Goal: Task Accomplishment & Management: Use online tool/utility

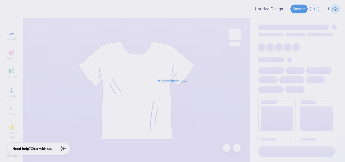
type input "ADelt Rush Week 2025"
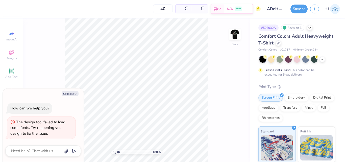
type textarea "x"
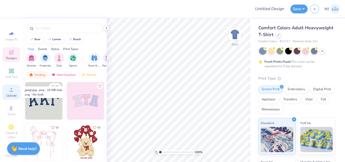
click at [8, 90] on icon at bounding box center [11, 90] width 6 height 6
click at [11, 91] on icon at bounding box center [12, 90] width 4 height 4
click at [12, 89] on icon at bounding box center [11, 90] width 6 height 6
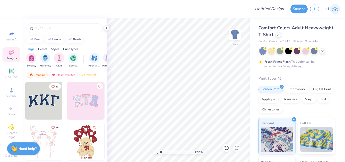
type input "1.22152498603932"
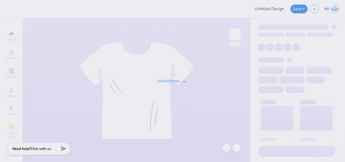
type input "[DEMOGRAPHIC_DATA] Way Retreat shirts"
type input "Waffle CASA"
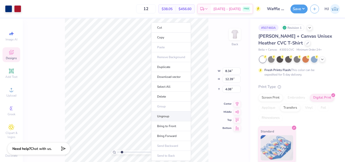
click at [167, 116] on li "Ungroup" at bounding box center [171, 116] width 40 height 10
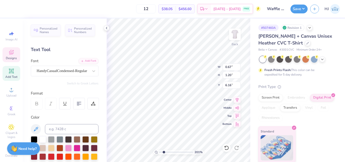
scroll to position [4, 1]
paste textarea
type input "2.01445811466782"
click at [92, 71] on icon at bounding box center [93, 71] width 3 height 2
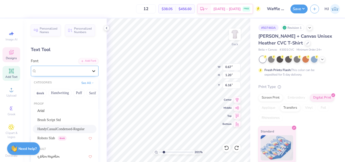
click at [92, 71] on icon at bounding box center [93, 71] width 3 height 2
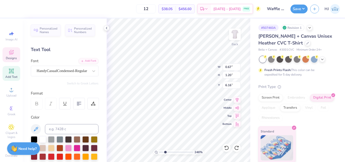
paste textarea
type input "2.46071092039642"
click at [71, 72] on div "HandyCasualCondensed-Regular" at bounding box center [62, 71] width 53 height 8
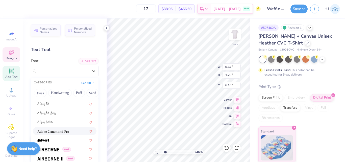
scroll to position [101, 0]
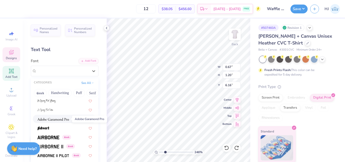
click at [54, 119] on img at bounding box center [53, 119] width 32 height 4
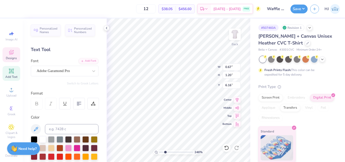
type input "2.46071092039642"
type input "1.18"
type input "1.16"
type input "6.18"
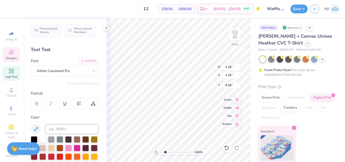
type input "2.46071092039642"
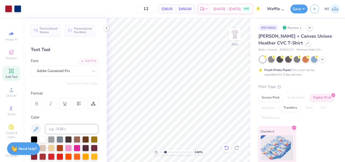
click at [228, 145] on div at bounding box center [226, 148] width 8 height 8
click at [228, 149] on icon at bounding box center [226, 147] width 5 height 5
click at [11, 54] on icon at bounding box center [11, 52] width 5 height 5
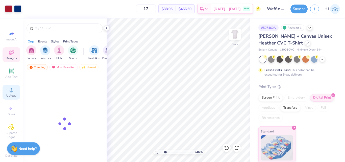
click at [10, 91] on icon at bounding box center [12, 90] width 4 height 4
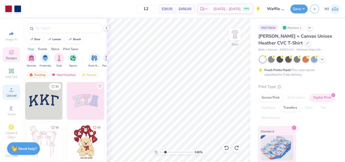
click at [11, 89] on icon at bounding box center [11, 90] width 6 height 6
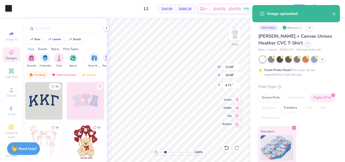
click at [7, 8] on div at bounding box center [8, 8] width 7 height 7
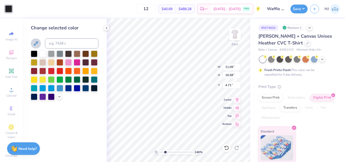
click at [35, 44] on icon at bounding box center [36, 43] width 6 height 6
click at [34, 45] on icon at bounding box center [36, 43] width 4 height 4
type input "2.46071092039642"
type input "3.44"
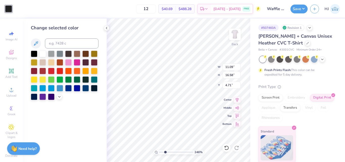
type input "5.15"
type input "16.14"
type input "2.46071092039642"
type input "9.95"
click at [35, 43] on icon at bounding box center [36, 43] width 6 height 6
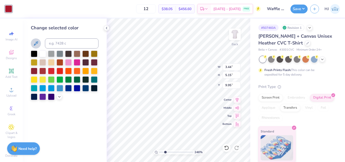
type input "2.46071092039642"
type input "6.52"
type input "2.46071092039642"
type input "1.26"
type input "1.89"
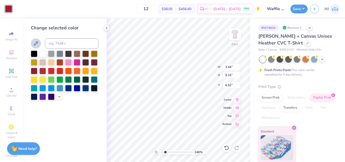
type input "9.78"
type input "2.46071092039642"
type input "5.81"
type input "2.46071092039642"
type input "0.82"
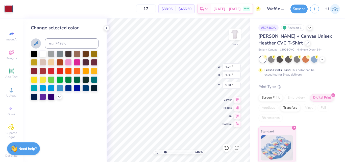
type input "1.23"
type input "6.47"
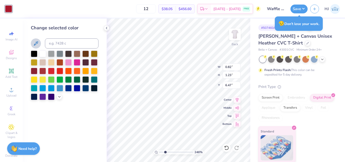
type input "2.46071092039642"
type input "8.34"
type input "10.62"
type input "5.86"
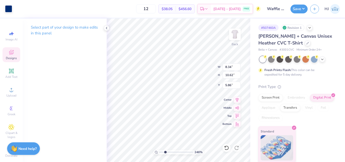
type input "2.46071092039642"
type input "0.82"
type input "1.23"
type input "6.47"
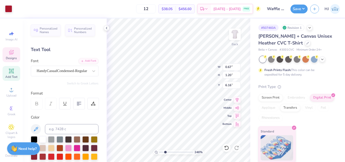
type input "2.46071092039642"
type input "8.34"
type input "10.62"
type input "5.86"
type input "2.46071092039642"
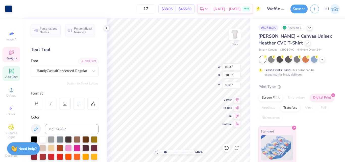
type input "0.67"
type input "1.20"
type input "6.16"
click at [115, 14] on div "12 $38.05 Per Item $456.60 Total Est. Delivery Aug 26 - 29 FREE" at bounding box center [134, 9] width 253 height 18
click at [227, 147] on icon at bounding box center [226, 147] width 5 height 5
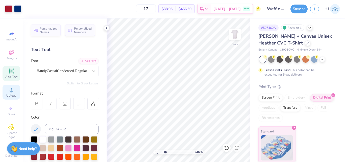
click at [11, 89] on icon at bounding box center [11, 90] width 6 height 6
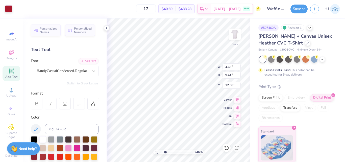
type input "2.46071092039642"
type input "4.65"
type input "9.44"
type input "12.56"
type input "2.46071092039642"
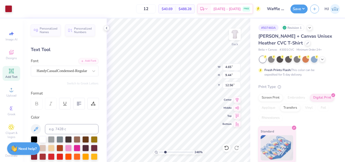
type input "8.28"
type input "2.46071092039642"
type input "1.62"
type input "3.28"
type input "2.46071092039642"
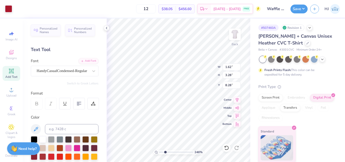
type input "5.40"
type input "2.46071092039642"
type input "0.55"
type input "1.12"
type input "5.47860533190648"
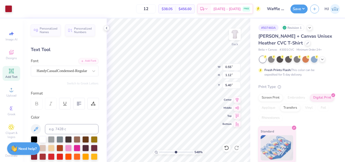
type input "6.06"
type input "5.47860533190648"
type input "0.56"
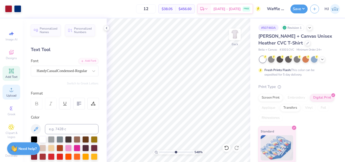
click at [10, 92] on circle at bounding box center [11, 91] width 3 height 3
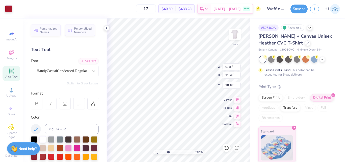
type input "3.32211092047231"
type input "5.81"
type input "11.78"
type input "10.18"
type input "3.32211092047231"
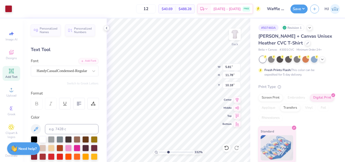
type input "4.86"
type input "3.32211092047231"
type input "2.73"
type input "5.54"
type input "11.10"
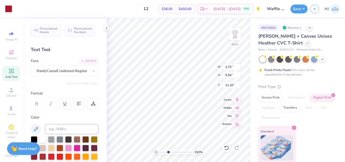
type input "3.32211092047231"
type input "5.20"
type input "3.32211092047231"
type input "0.59"
type input "1.19"
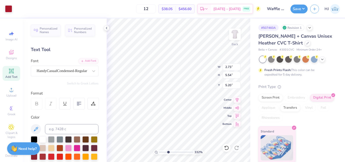
type input "9.55"
type input "4.95699908144428"
type input "6.06"
type input "8.1747546207744"
type input "6.17"
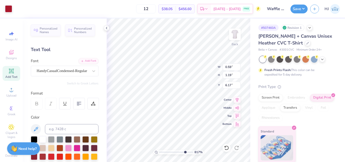
type input "8.1747546207744"
type input "0.61"
type input "1.18"
type input "8.1747546207744"
type input "0.67"
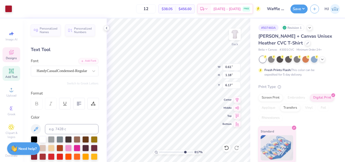
type input "1.20"
type input "6.16"
type input "8.1747546207744"
type input "0.61"
type input "1.18"
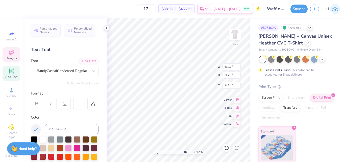
type input "5.93"
type input "8.1747546207744"
type input "6.16"
type input "8.1747546207744"
type input "8.34"
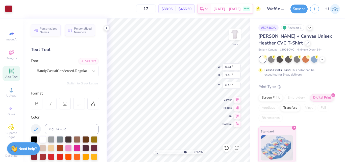
type input "10.62"
type input "5.86"
type input "6.69225330157203"
type input "0.60"
type input "1.18"
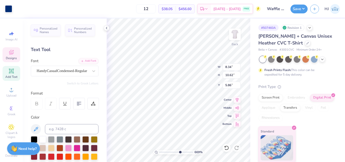
type input "6.16"
type input "4.05804149575102"
type input "1.19"
type input "1"
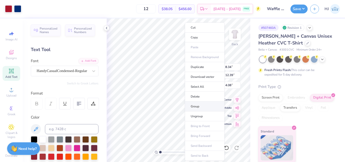
click at [200, 107] on li "Group" at bounding box center [205, 106] width 40 height 10
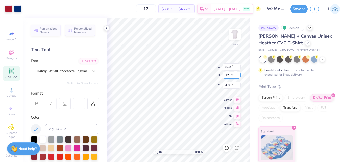
click at [230, 75] on input "12.39" at bounding box center [231, 74] width 18 height 7
type input "12.5"
type input "8.41"
type input "12.50"
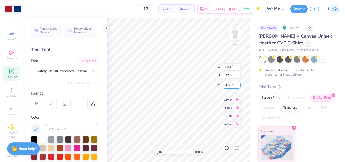
click at [232, 85] on input "4.03" at bounding box center [231, 84] width 18 height 7
type input "4.00"
click at [206, 73] on div "100 % Back W 8.41 H 12.50 Y 4.00 Center Middle Top Bottom" at bounding box center [178, 89] width 144 height 143
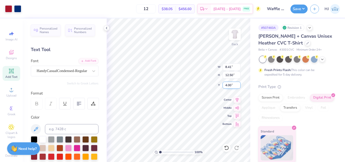
click at [230, 86] on input "4.00" at bounding box center [231, 84] width 18 height 7
type input "3.00"
click at [228, 83] on input "3.00" at bounding box center [231, 84] width 18 height 7
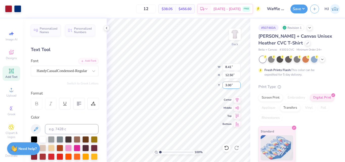
click at [228, 83] on input "3.00" at bounding box center [231, 84] width 18 height 7
type input "4.00"
type input "1"
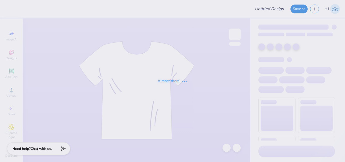
type input "bold hoodie"
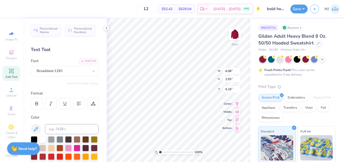
scroll to position [4, 1]
type textarea "hiO"
type textarea "hi"
type input "3.13"
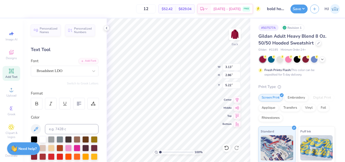
type input "2.86"
type input "5.22"
type input "1.22152498603933"
type input "5.25"
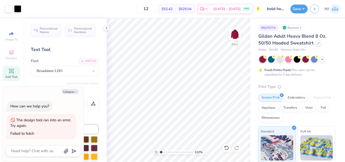
type input "1.22152498603933"
type textarea "x"
type input "1.22152498603933"
type textarea "x"
type input "4.27"
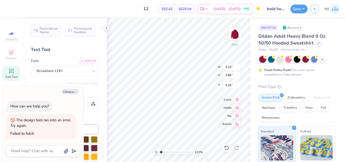
type input "4.48"
type input "3.63"
type input "1.22152498603933"
type textarea "x"
type input "1.22152498603933"
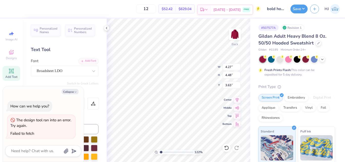
type textarea "x"
type input "1.22152498603933"
type textarea "x"
type input "1.22152498603933"
type textarea "x"
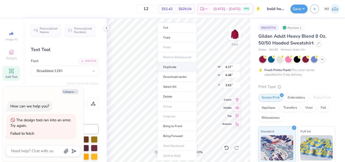
click at [176, 67] on li "Duplicate" at bounding box center [177, 67] width 40 height 10
type input "1.22152498603933"
type textarea "x"
type input "4.63"
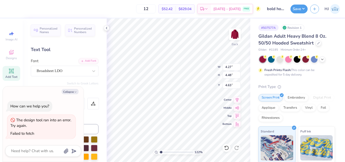
type input "1.22152498603933"
type textarea "x"
type input "4.44"
type input "1.22152498603933"
type textarea "x"
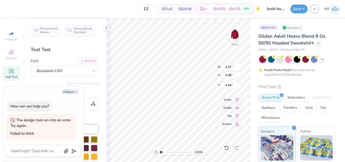
type input "1.22152498603933"
type textarea "x"
type input "1.22152498603933"
type textarea "x"
type input "1.22152498603933"
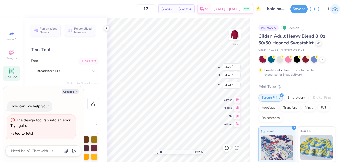
type textarea "x"
type textarea "O"
type input "1.22152498603933"
type textarea "x"
type input "4.74"
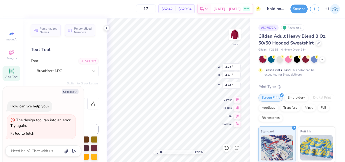
type input "1.22152498603933"
type textarea "x"
type input "1.22152498603933"
type textarea "x"
type input "3.63"
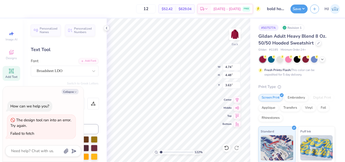
type input "1.22152498603933"
type textarea "x"
type input "1.22152498603933"
type textarea "x"
type input "3.93"
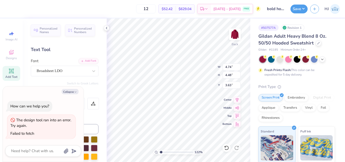
type input "3.72"
type input "4.39"
type input "1.22152498603933"
type textarea "x"
type input "1.22152498603933"
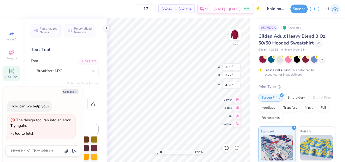
type textarea "x"
type input "1.22152498603933"
type textarea "x"
type input "1.22152498603933"
type textarea "x"
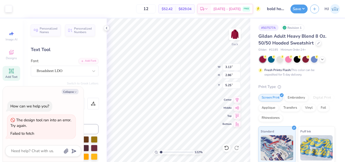
type input "1.22152498603933"
type textarea "x"
type input "1.22152498603933"
type textarea "x"
type input "7.39"
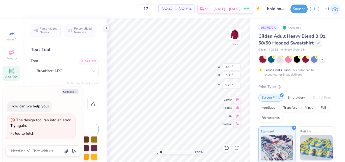
type input "4.48"
type input "3.63"
type input "1.22152498603933"
type textarea "x"
type input "1.22152498603933"
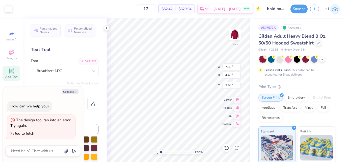
type textarea "x"
type input "12.54"
type input "3.84"
type input "1.22152498603933"
type textarea "x"
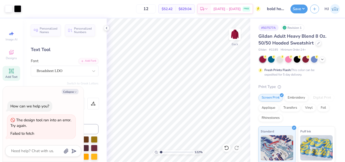
type input "1.22152498603933"
type textarea "x"
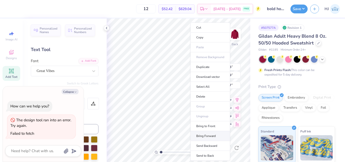
click at [210, 135] on li "Bring Forward" at bounding box center [210, 136] width 40 height 10
type input "1.22152498603933"
type textarea "x"
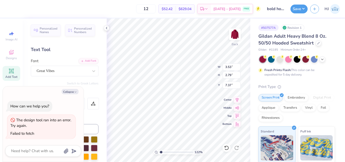
type input "1.22152498603933"
type textarea "x"
type input "1.22152498603933"
type textarea "x"
type input "1.22152498603933"
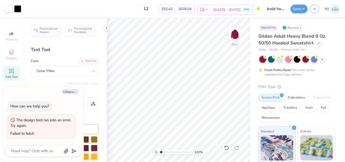
type textarea "x"
type input "1.22152498603933"
type textarea "x"
type input "3.13"
type input "2.86"
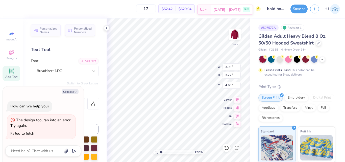
type input "5.46"
type input "1.22152498603933"
type textarea "x"
type input "4.27"
type input "4.48"
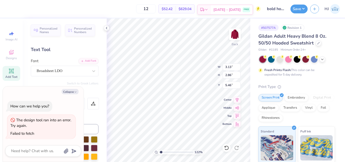
type input "3.84"
type input "1.22152498603933"
type textarea "x"
type input "1.22152498603933"
type textarea "x"
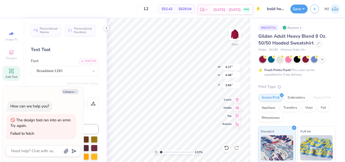
type input "7.39"
click at [74, 93] on icon "button" at bounding box center [75, 91] width 3 height 3
type textarea "x"
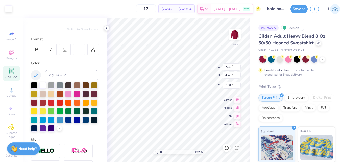
scroll to position [39, 0]
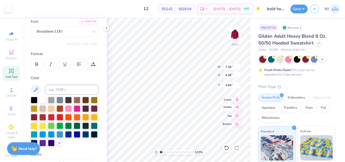
click at [239, 107] on icon at bounding box center [236, 107] width 7 height 6
type input "1.22152498603933"
type input "5.01"
click at [224, 148] on icon at bounding box center [226, 147] width 5 height 5
type input "1.22152498603933"
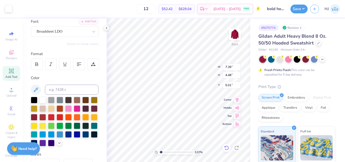
type input "3.84"
click at [236, 100] on icon at bounding box center [236, 99] width 3 height 4
click at [225, 147] on icon at bounding box center [226, 147] width 5 height 5
type input "1.22152498603933"
type input "3.93"
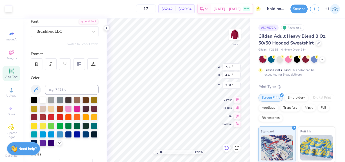
type input "3.72"
type input "4.60"
type input "1.22152498603933"
type input "8.27"
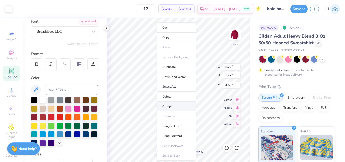
click at [174, 104] on li "Group" at bounding box center [176, 106] width 40 height 10
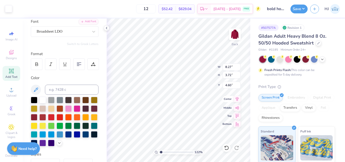
click at [236, 99] on icon at bounding box center [236, 99] width 3 height 4
type input "1.22152498603933"
type input "15.71"
type input "9.31"
type input "-9.14"
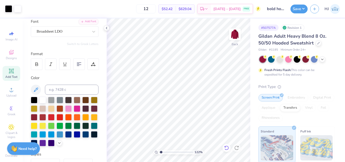
click at [225, 145] on div at bounding box center [226, 148] width 8 height 8
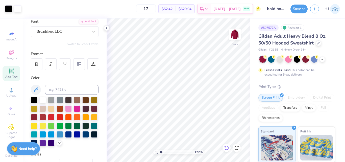
click at [228, 149] on icon at bounding box center [226, 147] width 4 height 5
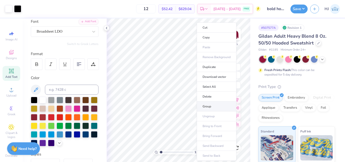
click at [210, 106] on li "Group" at bounding box center [216, 106] width 40 height 10
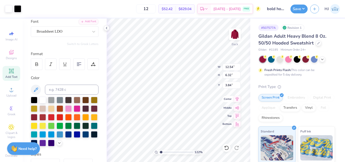
click at [237, 100] on icon at bounding box center [236, 99] width 7 height 6
type input "1.22152498603933"
type input "21.27"
type input "13.76"
type input "-11.04"
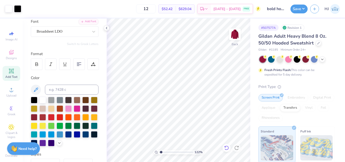
click at [224, 148] on icon at bounding box center [226, 147] width 5 height 5
click at [226, 148] on icon at bounding box center [226, 147] width 5 height 5
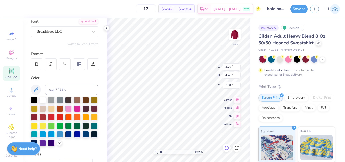
type input "1.22152498603933"
type input "3.93"
type input "3.72"
type input "4.60"
click at [227, 148] on icon at bounding box center [226, 147] width 5 height 5
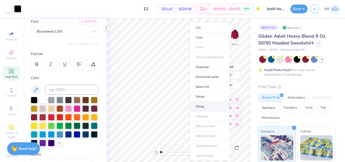
click at [205, 106] on li "Group" at bounding box center [210, 106] width 40 height 10
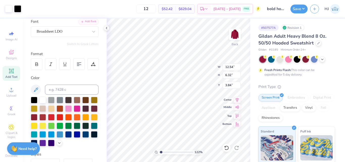
click at [237, 108] on icon at bounding box center [237, 106] width 4 height 3
type input "1.22152498603933"
type input "4.09"
click at [208, 86] on div "122 % Back W 12.54 12.54 " H 6.32 6.32 " Y 4.09 4.09 " Center Middle Top Bottom" at bounding box center [178, 89] width 144 height 143
type input "1.22152498603933"
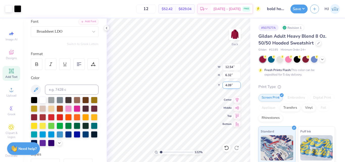
click at [233, 84] on input "4.09" at bounding box center [231, 84] width 18 height 7
type input "4"
type input "1.22152498603933"
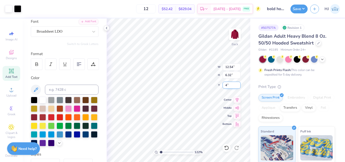
type input "4.00"
click at [228, 66] on input "12.54" at bounding box center [231, 66] width 18 height 7
type input "12.5"
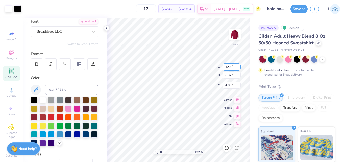
type input "1.22152498603933"
type input "12.50"
type input "6.30"
click at [232, 84] on input "4.01" at bounding box center [231, 84] width 18 height 7
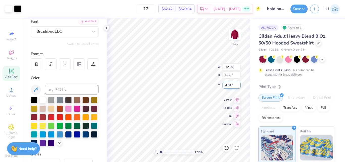
click at [232, 84] on input "4.01" at bounding box center [231, 84] width 18 height 7
type input "4"
type input "1.22152498603933"
type input "4.00"
type input "1.22152498603933"
